Goal: Task Accomplishment & Management: Manage account settings

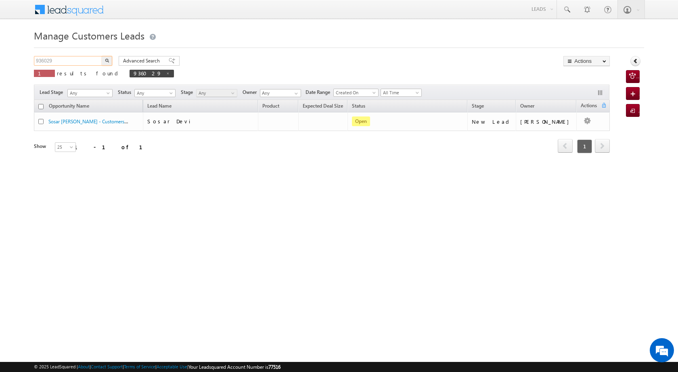
drag, startPoint x: 77, startPoint y: 61, endPoint x: 21, endPoint y: 59, distance: 55.7
click at [21, 59] on body "Menu [PERSON_NAME] [PERSON_NAME] a2@ks erve." at bounding box center [339, 114] width 678 height 229
paste input "11928"
type input "911928"
click at [107, 61] on img "button" at bounding box center [107, 61] width 4 height 4
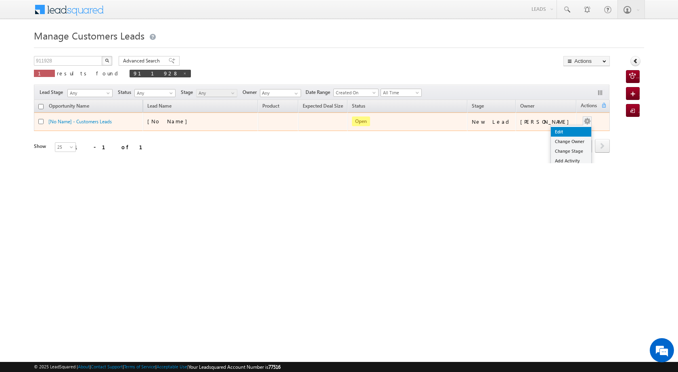
click at [566, 132] on link "Edit" at bounding box center [571, 132] width 40 height 10
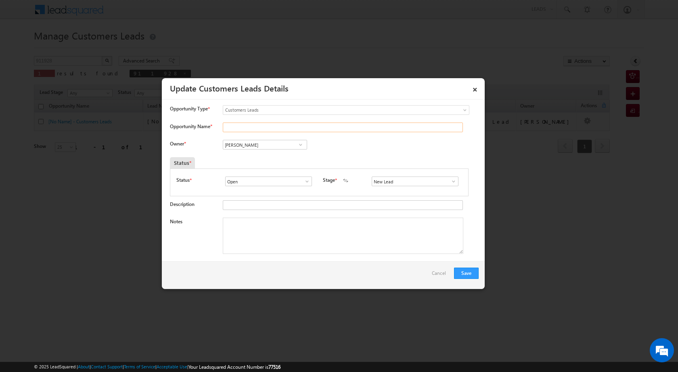
click at [251, 127] on input "Opportunity Name *" at bounding box center [343, 128] width 240 height 10
click at [236, 126] on input "Opportunity Name *" at bounding box center [343, 128] width 240 height 10
paste input "[PERSON_NAME]"
type input "[PERSON_NAME]"
click at [337, 237] on textarea "Notes" at bounding box center [343, 236] width 240 height 36
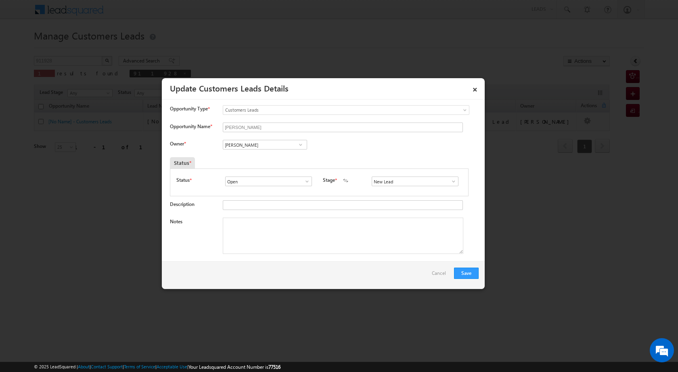
click at [451, 182] on span at bounding box center [453, 181] width 8 height 6
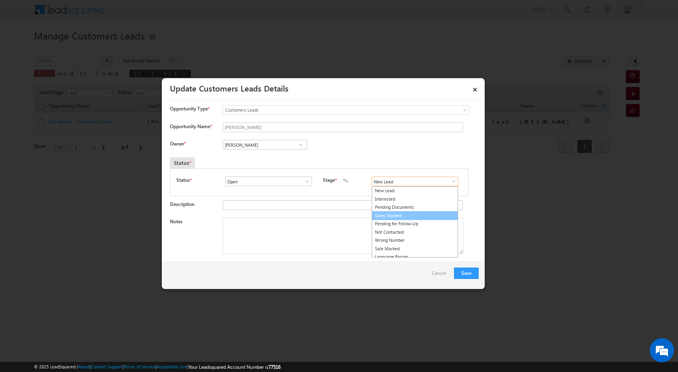
click at [418, 217] on link "Sales Marked" at bounding box center [415, 215] width 86 height 9
type input "Sales Marked"
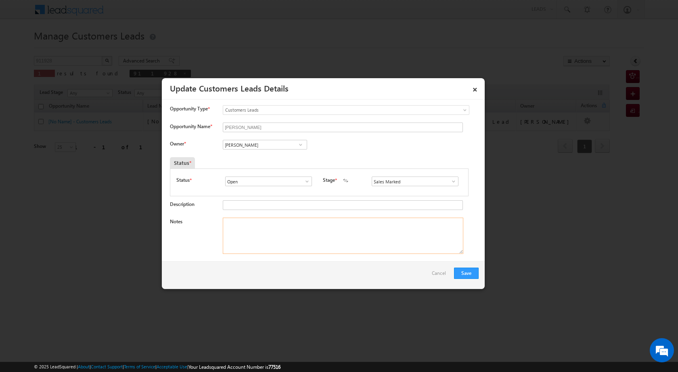
click at [355, 229] on textarea "Notes" at bounding box center [343, 236] width 240 height 36
click at [347, 236] on textarea "Notes" at bounding box center [343, 236] width 240 height 36
click at [334, 238] on textarea "Notes" at bounding box center [343, 236] width 240 height 36
paste textarea "911928 / VB_Interested / [PERSON_NAME] / 9760025228 /PIOT VALU 1CR / REQUIRED 4…"
type textarea "911928 / VB_Interested / [PERSON_NAME] / 9760025228 /PIOT VALU 1CR / REQUIRED 4…"
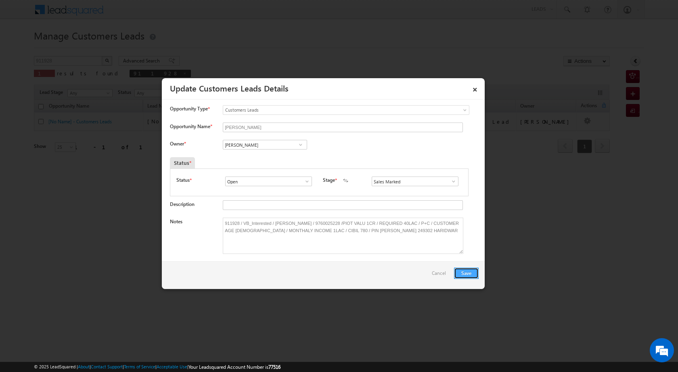
click at [464, 270] on button "Save" at bounding box center [466, 273] width 25 height 11
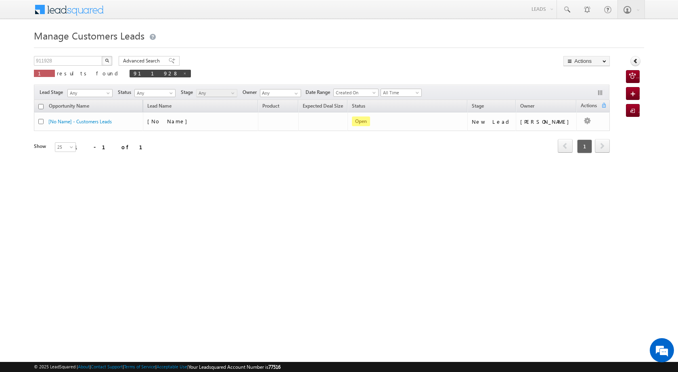
click at [63, 55] on div "Manage Customers Leads Customers Leads updated successfully. 911928 X 1 results…" at bounding box center [339, 128] width 610 height 202
drag, startPoint x: 54, startPoint y: 58, endPoint x: 31, endPoint y: 57, distance: 23.0
click at [31, 57] on body "Menu [PERSON_NAME] [PERSON_NAME] a2@ks erve." at bounding box center [339, 114] width 678 height 229
paste input "08792"
type input "908792"
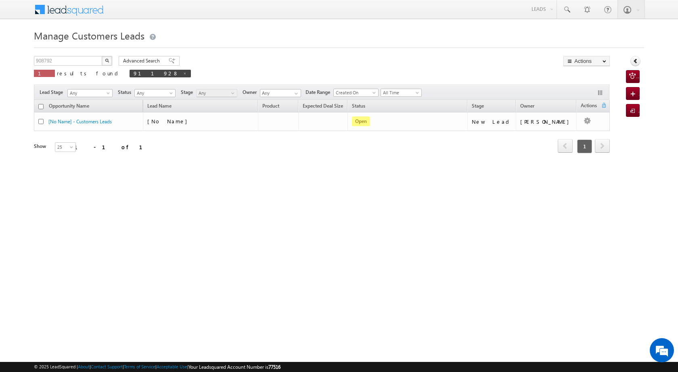
click at [104, 59] on button "button" at bounding box center [107, 61] width 10 height 10
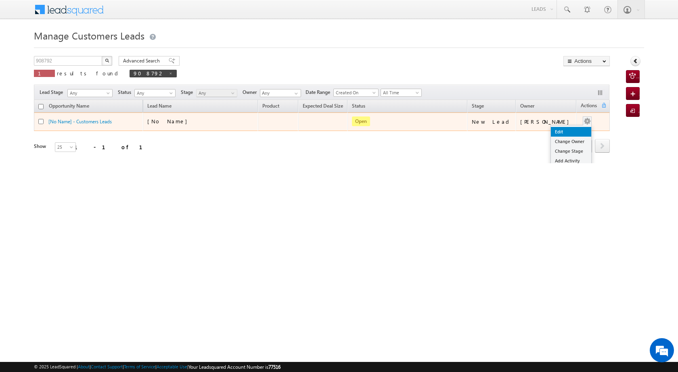
click at [569, 130] on link "Edit" at bounding box center [571, 132] width 40 height 10
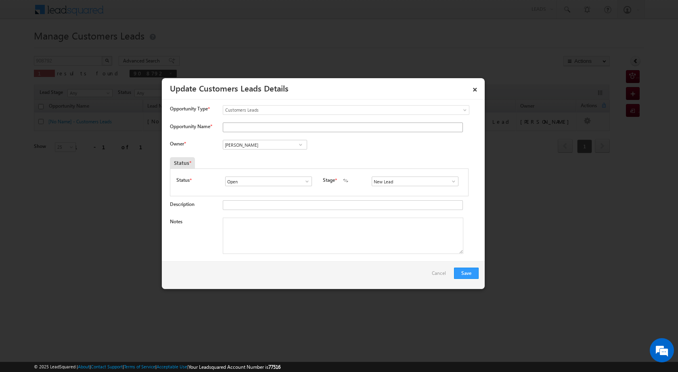
click at [221, 128] on div "Opportunity Name *" at bounding box center [324, 129] width 309 height 13
click at [230, 128] on input "Opportunity Name *" at bounding box center [343, 128] width 240 height 10
paste input "[PERSON_NAME]"
type input "[PERSON_NAME]"
click at [297, 141] on link at bounding box center [300, 145] width 10 height 8
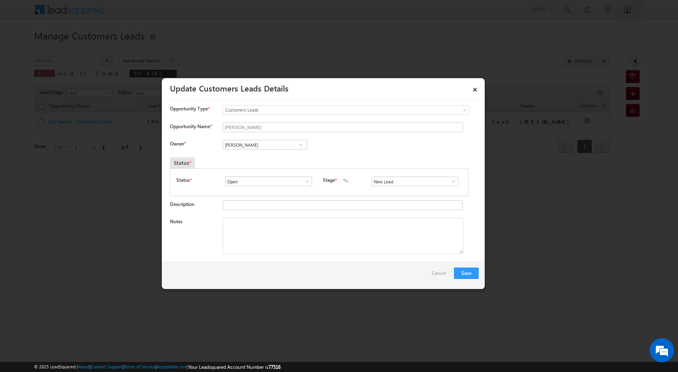
click at [297, 143] on span at bounding box center [301, 145] width 8 height 6
type input "A"
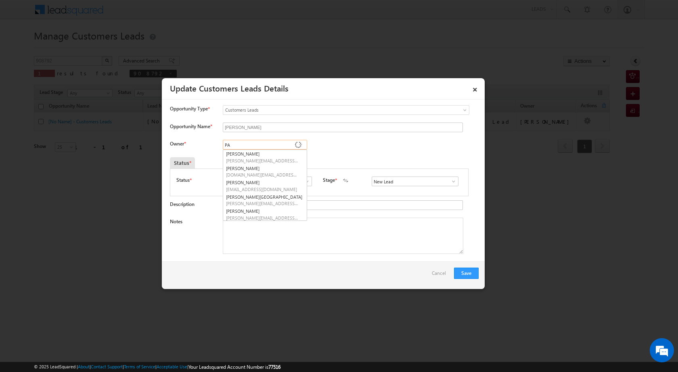
type input "P"
click at [263, 144] on input at bounding box center [265, 145] width 84 height 10
paste input "[PERSON_NAME]"
type input "[PERSON_NAME]"
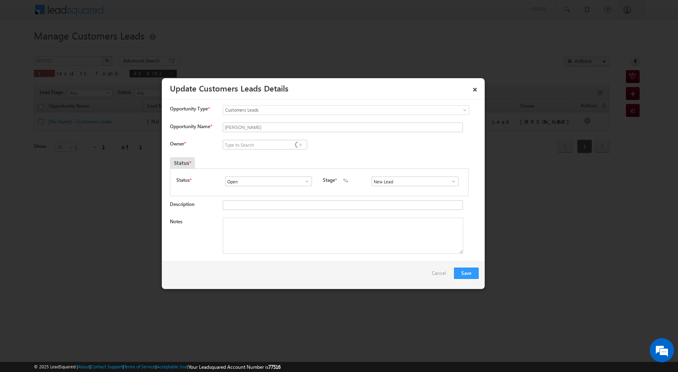
click at [299, 144] on span at bounding box center [301, 145] width 8 height 6
click at [474, 86] on link "×" at bounding box center [475, 88] width 14 height 14
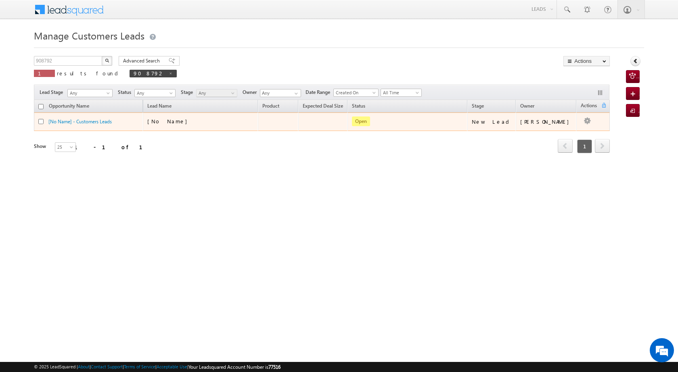
click at [566, 130] on td "[PERSON_NAME]" at bounding box center [546, 122] width 61 height 19
click at [583, 118] on button "button" at bounding box center [587, 121] width 8 height 8
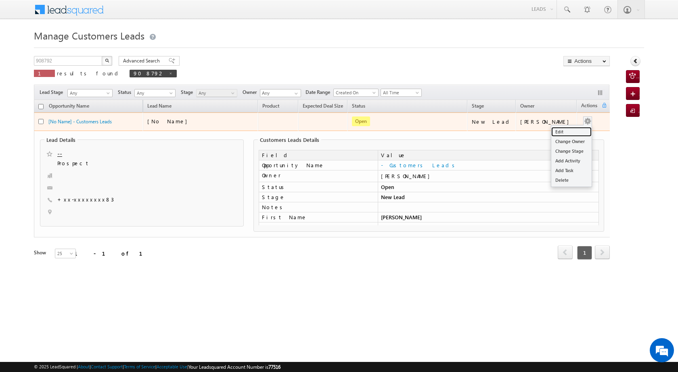
click at [585, 130] on link "Edit" at bounding box center [571, 132] width 40 height 10
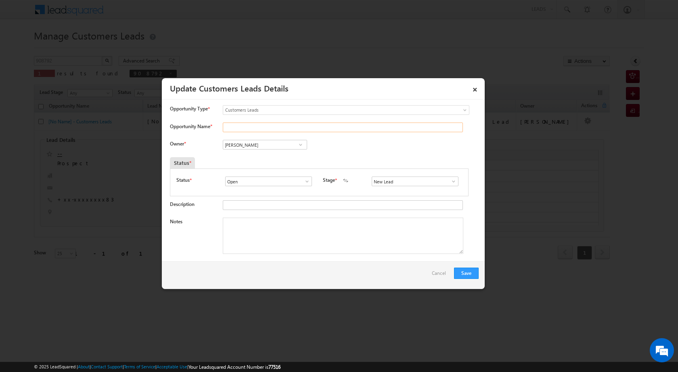
click at [245, 123] on input "Opportunity Name *" at bounding box center [343, 128] width 240 height 10
click at [253, 129] on input "Opportunity Name *" at bounding box center [343, 128] width 240 height 10
paste input "[PERSON_NAME]"
type input "[PERSON_NAME]"
click at [301, 144] on span at bounding box center [301, 145] width 8 height 6
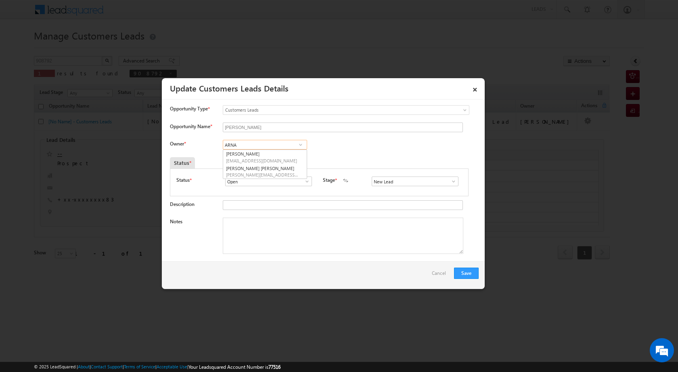
type input "ARNA"
click at [271, 141] on input at bounding box center [265, 145] width 84 height 10
paste input "[PERSON_NAME]"
type input "S"
paste input "[PERSON_NAME]"
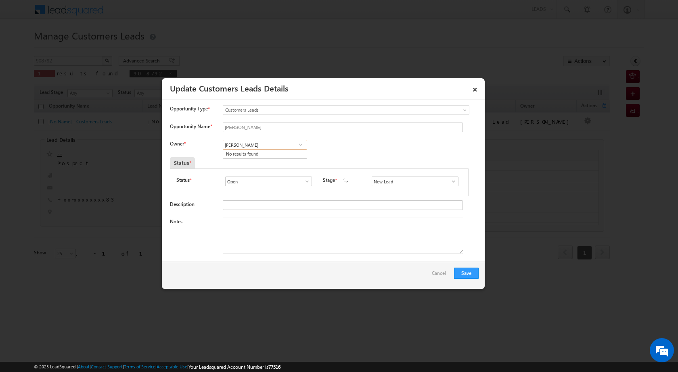
type input "[PERSON_NAME]"
click at [449, 183] on span at bounding box center [453, 181] width 8 height 6
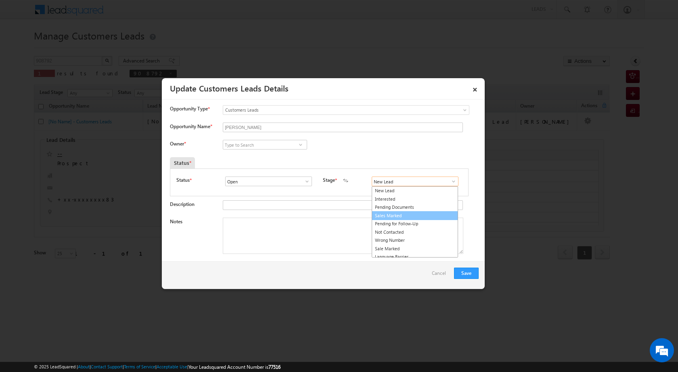
click at [432, 219] on link "Sales Marked" at bounding box center [415, 215] width 86 height 9
type input "Sales Marked"
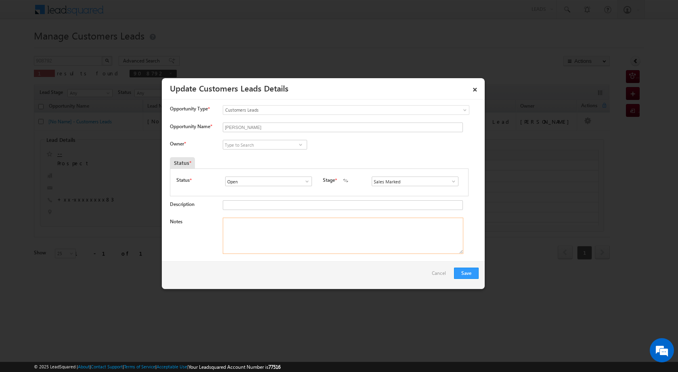
click at [374, 235] on textarea "Notes" at bounding box center [343, 236] width 240 height 36
click at [242, 142] on input at bounding box center [265, 145] width 84 height 10
paste input "[PERSON_NAME]"
click at [266, 154] on link "[PERSON_NAME] HUSSAIN [EMAIL_ADDRESS][PERSON_NAME][DOMAIN_NAME]" at bounding box center [265, 157] width 84 height 15
type input "[PERSON_NAME] [PERSON_NAME]"
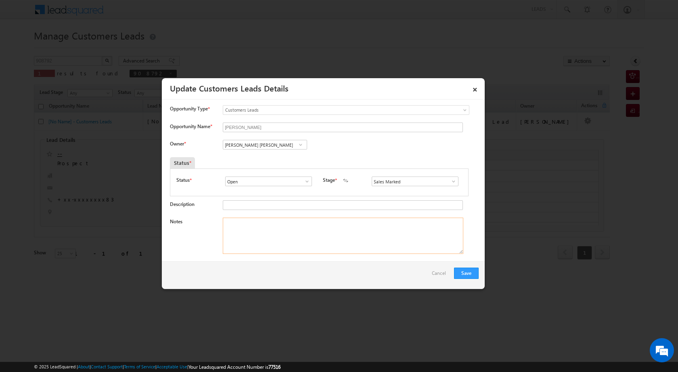
click at [362, 239] on textarea "Notes" at bounding box center [343, 236] width 240 height 36
click at [270, 234] on textarea "Notes" at bounding box center [343, 236] width 240 height 36
paste textarea "908792 / VB_Interested / [PERSON_NAME] /8477047725 / 8218581583 / PIOT VALU 12L…"
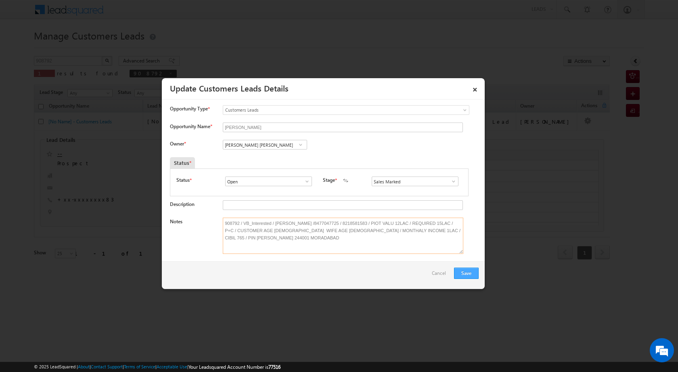
type textarea "908792 / VB_Interested / [PERSON_NAME] /8477047725 / 8218581583 / PIOT VALU 12L…"
click at [470, 273] on button "Save" at bounding box center [466, 273] width 25 height 11
